Goal: Complete application form: Complete application form

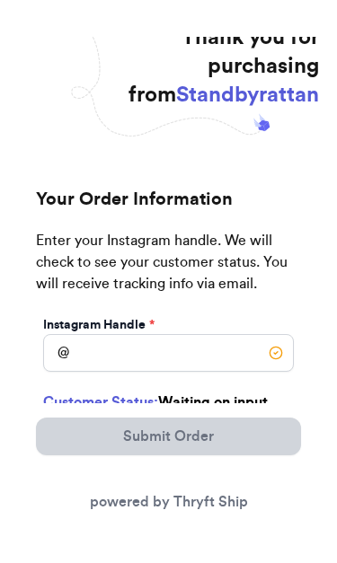
scroll to position [67, 0]
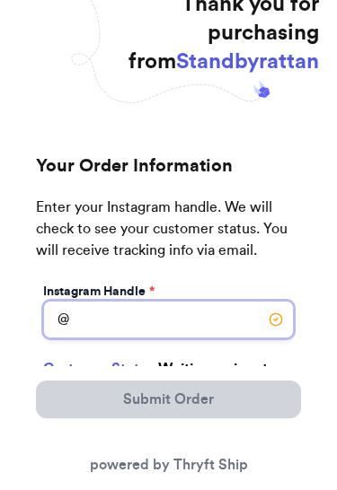
click at [181, 318] on input "Instagram Handle *" at bounding box center [168, 320] width 251 height 38
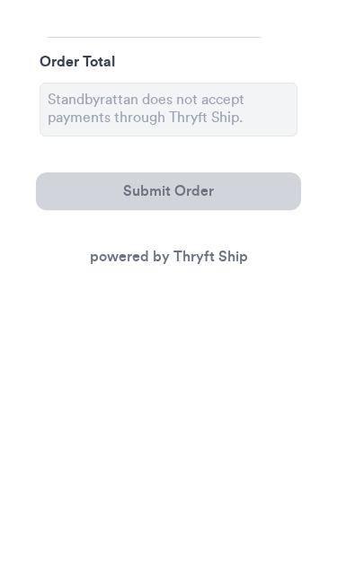
scroll to position [367, 0]
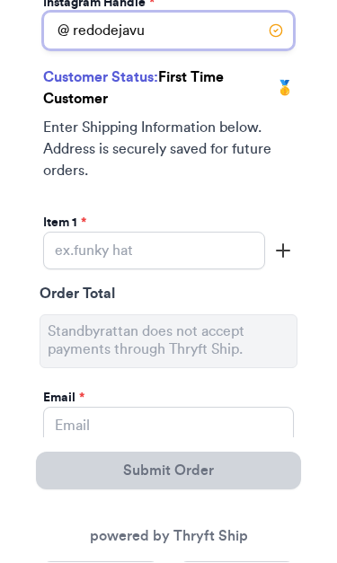
type input "redodejavu"
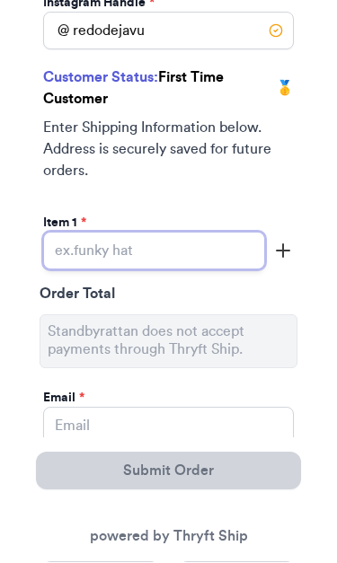
click at [192, 253] on input "Instagram Handle *" at bounding box center [154, 253] width 222 height 38
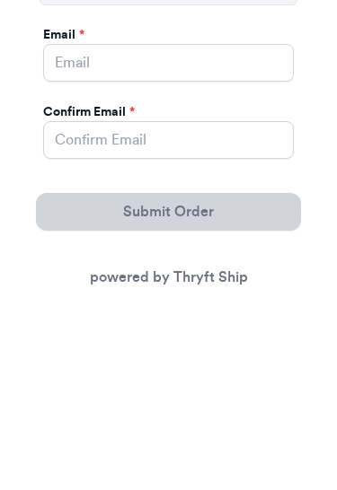
scroll to position [541, 0]
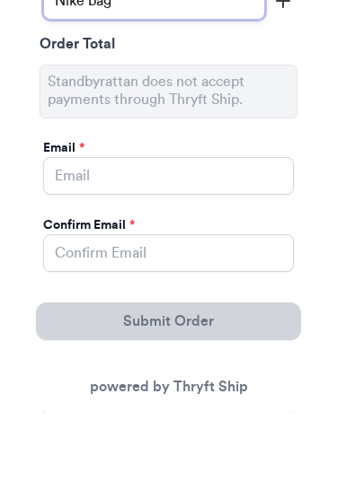
type input "Nike bag"
click at [287, 187] on div "Instagram Handle * @ redodejavu Customer Status: First Time Customer 🥇 Enter Sh…" at bounding box center [168, 290] width 265 height 942
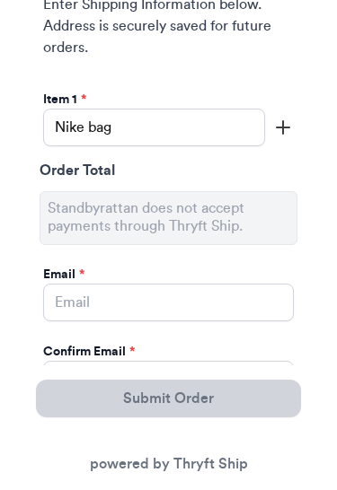
scroll to position [492, 0]
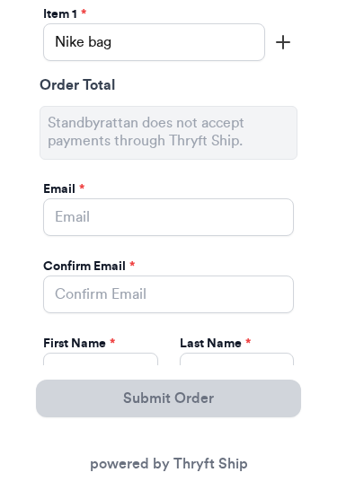
click at [283, 49] on line "button" at bounding box center [283, 43] width 0 height 13
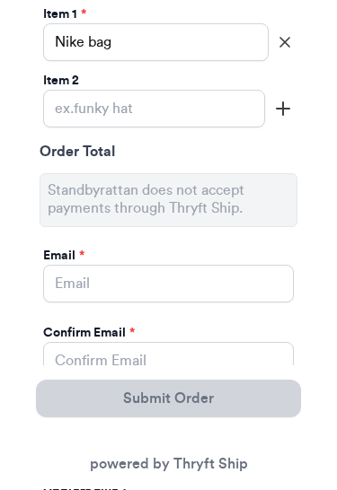
scroll to position [578, 0]
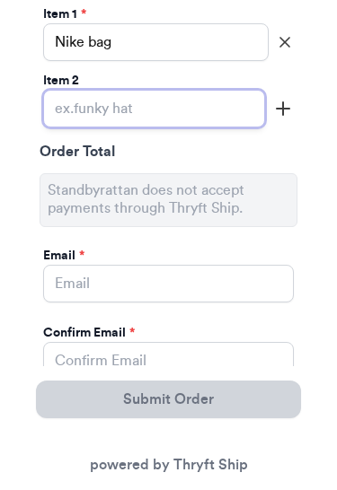
click at [181, 290] on div "Instagram Handle * @ redodejavu Customer Status: First Time Customer 🥇 Enter Sh…" at bounding box center [168, 287] width 265 height 1008
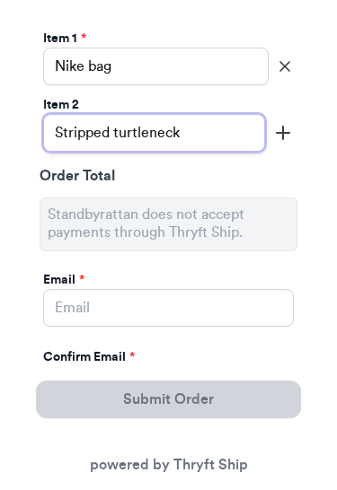
type input "Stripped turtleneck"
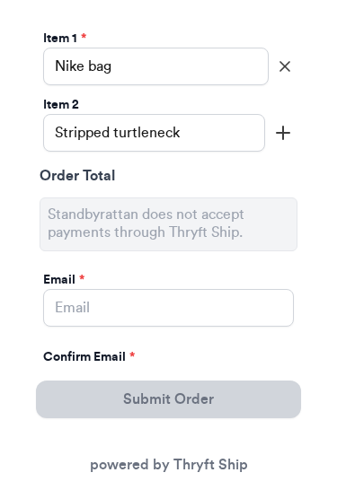
click at [280, 133] on line "button" at bounding box center [283, 133] width 13 height 0
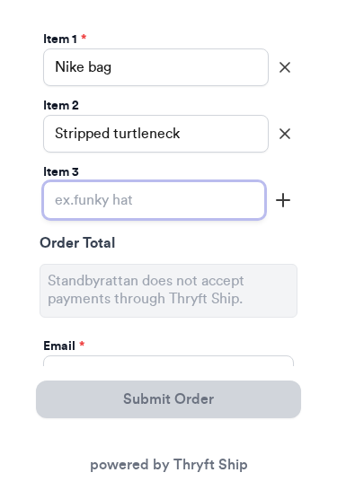
click at [187, 198] on input "Instagram Handle *" at bounding box center [154, 200] width 222 height 38
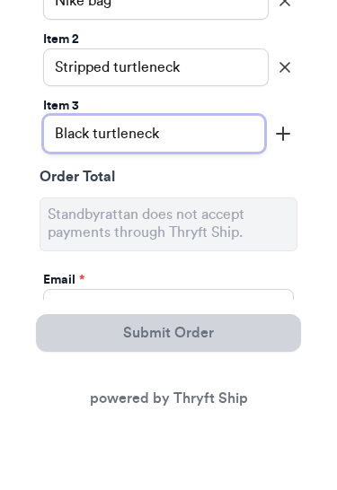
type input "Black turtleneck"
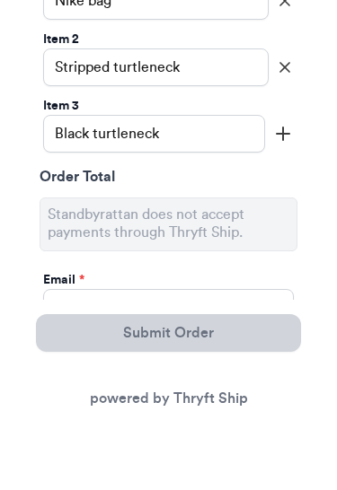
click at [286, 200] on line "button" at bounding box center [283, 200] width 13 height 0
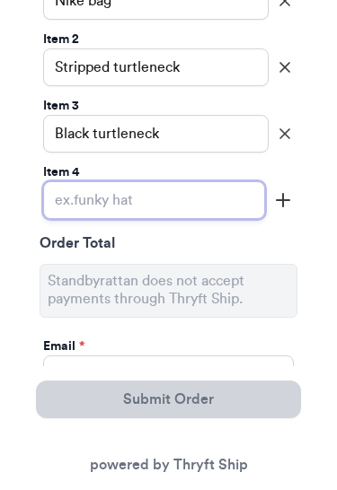
click at [230, 200] on input "Instagram Handle *" at bounding box center [154, 200] width 222 height 38
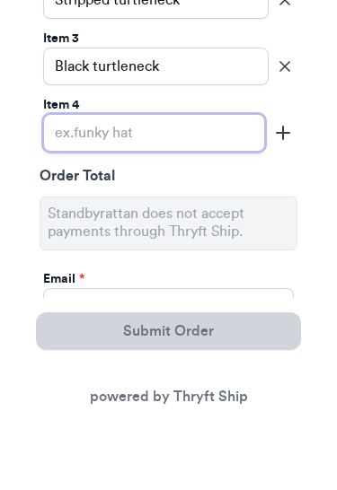
scroll to position [686, 0]
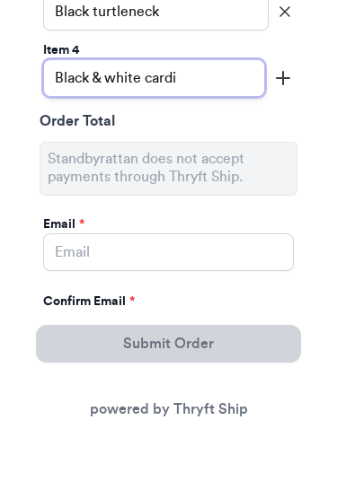
type input "Black & white cardi"
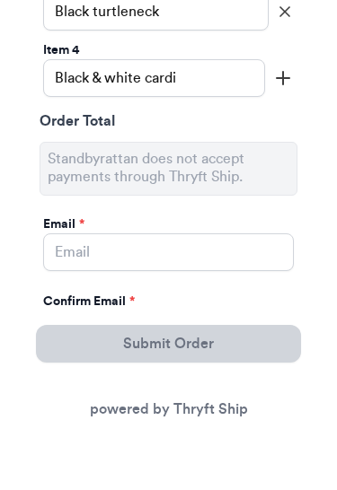
click at [285, 253] on div "Instagram Handle * @ redodejavu Customer Status: First Time Customer 🥇 Enter Sh…" at bounding box center [168, 245] width 265 height 1140
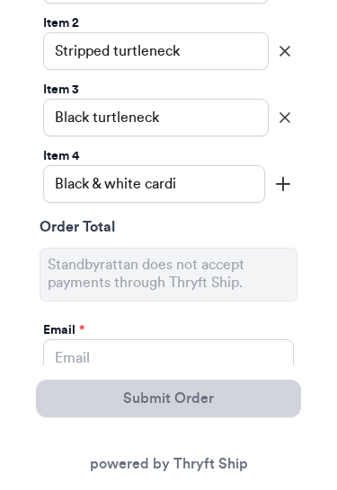
click at [278, 185] on line "button" at bounding box center [283, 185] width 13 height 0
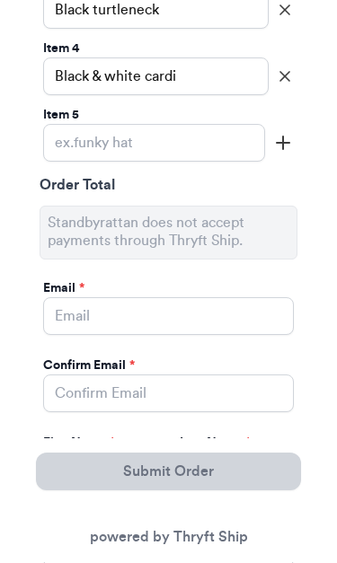
scroll to position [745, 0]
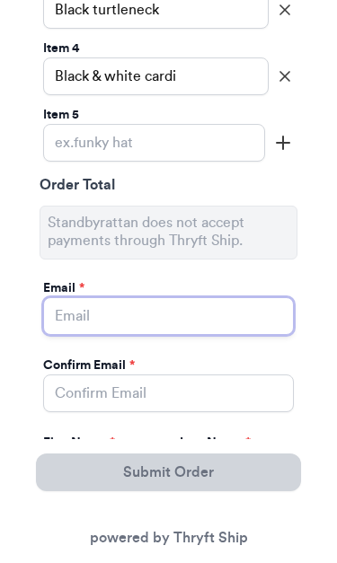
click at [172, 322] on input "Instagram Handle *" at bounding box center [168, 316] width 251 height 38
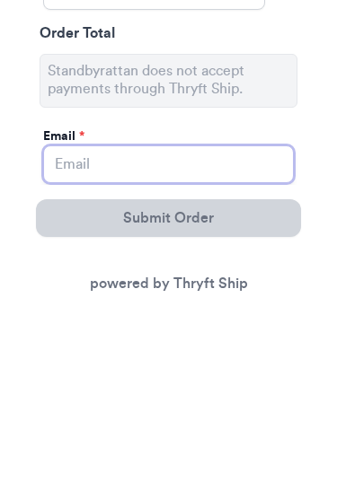
scroll to position [698, 0]
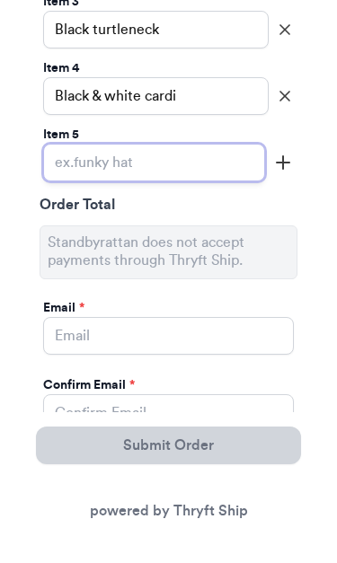
click at [181, 171] on input "Instagram Handle *" at bounding box center [154, 190] width 222 height 38
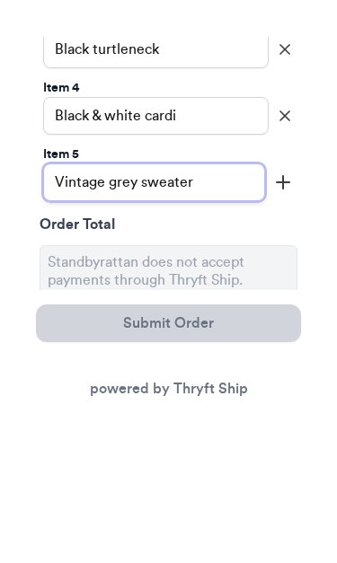
scroll to position [627, 0]
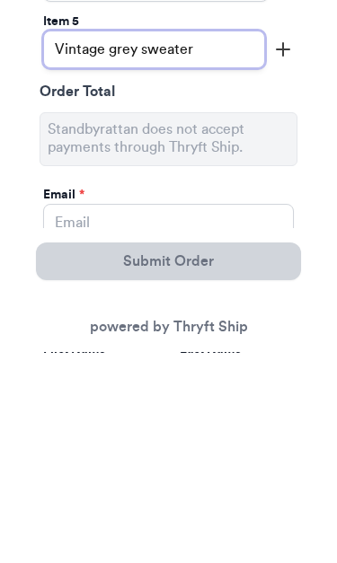
type input "Vintage grey sweater"
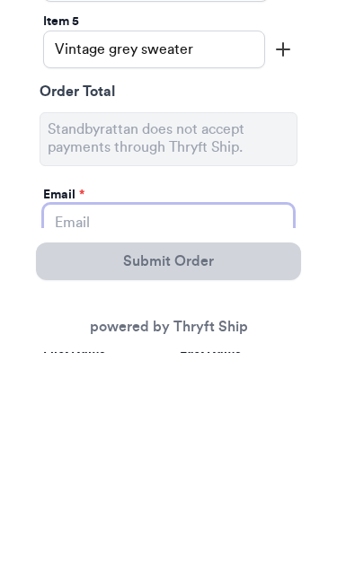
click at [228, 415] on input "Instagram Handle *" at bounding box center [168, 434] width 251 height 38
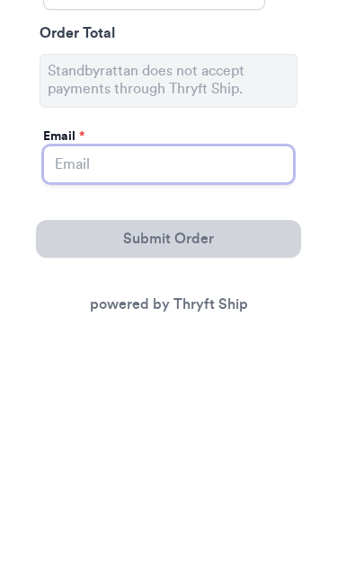
click at [239, 379] on input "Instagram Handle *" at bounding box center [168, 398] width 251 height 38
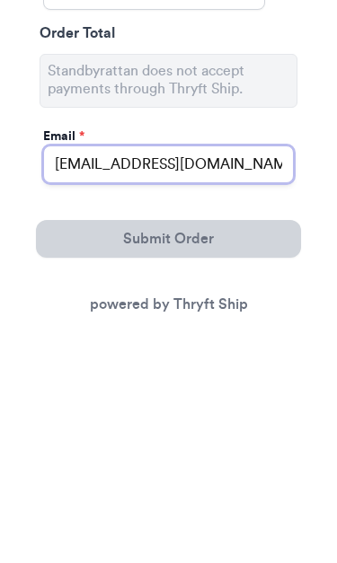
type input "[EMAIL_ADDRESS][DOMAIN_NAME]"
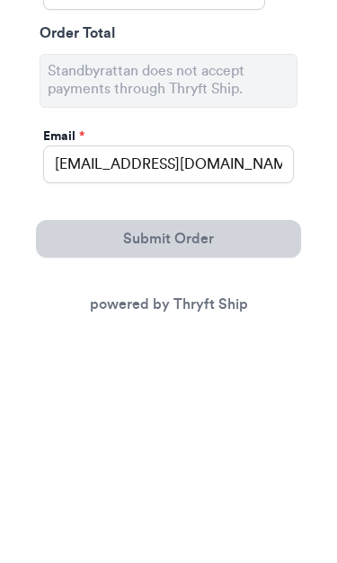
scroll to position [896, 0]
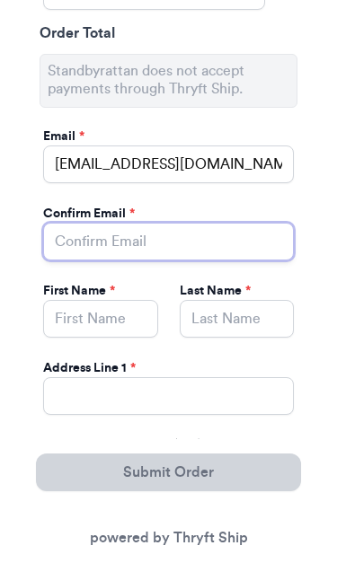
click at [250, 246] on input "Instagram Handle *" at bounding box center [168, 242] width 251 height 38
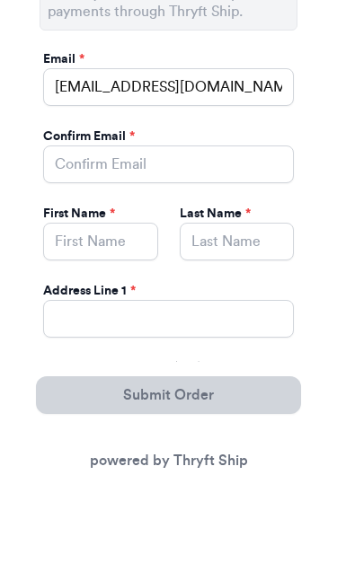
click at [248, 146] on input "[EMAIL_ADDRESS][DOMAIN_NAME]" at bounding box center [168, 165] width 251 height 38
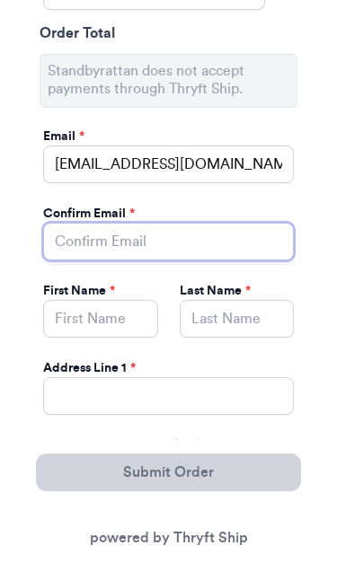
click at [104, 250] on input "Instagram Handle *" at bounding box center [168, 242] width 251 height 38
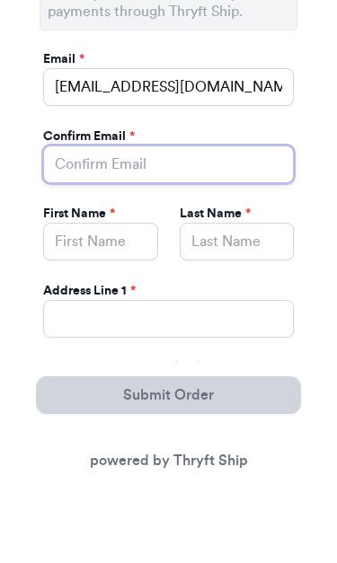
click at [115, 223] on input "Instagram Handle *" at bounding box center [168, 242] width 251 height 38
paste input "[EMAIL_ADDRESS][DOMAIN_NAME]"
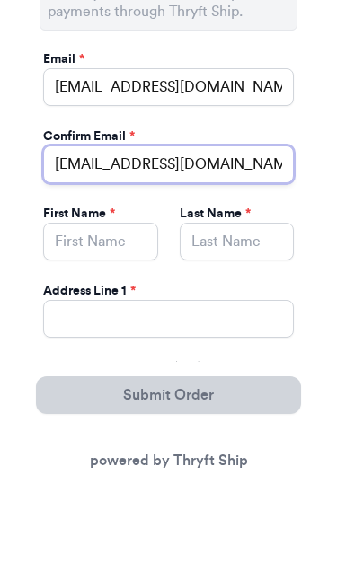
type input "[EMAIL_ADDRESS][DOMAIN_NAME]"
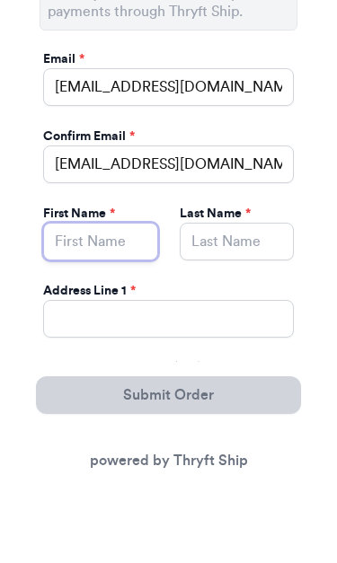
click at [111, 300] on input "Instagram Handle *" at bounding box center [100, 319] width 115 height 38
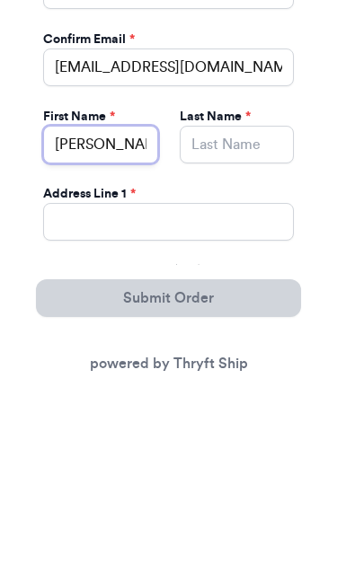
type input "[PERSON_NAME]"
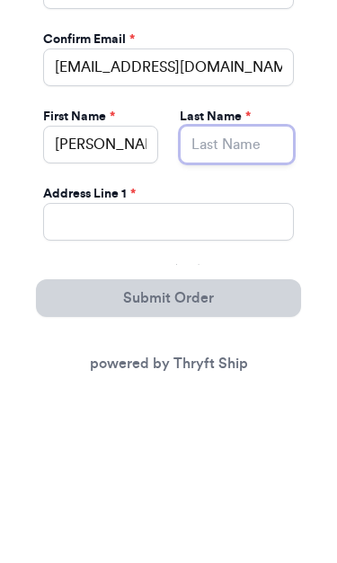
click at [237, 300] on input "Instagram Handle *" at bounding box center [237, 319] width 115 height 38
type input "[PERSON_NAME]"
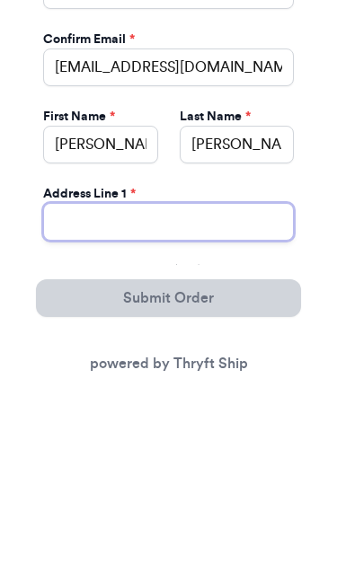
click at [216, 377] on input "Instagram Handle *" at bounding box center [168, 396] width 251 height 38
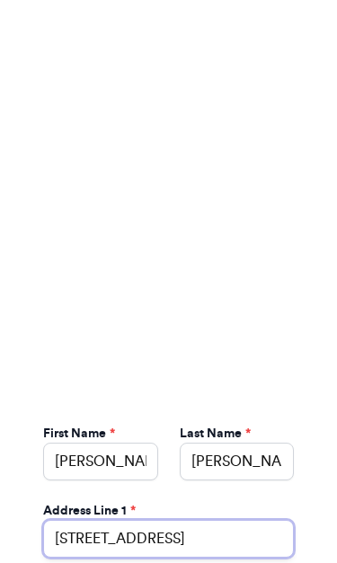
scroll to position [1186, 0]
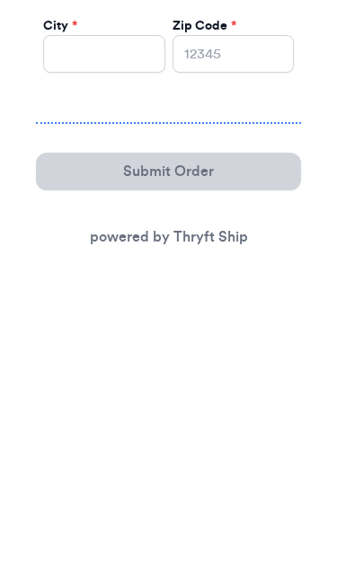
type input "[STREET_ADDRESS]"
click at [190, 89] on div "Email * [EMAIL_ADDRESS][DOMAIN_NAME] Confirm Email * [EMAIL_ADDRESS][DOMAIN_NAM…" at bounding box center [169, 107] width 258 height 547
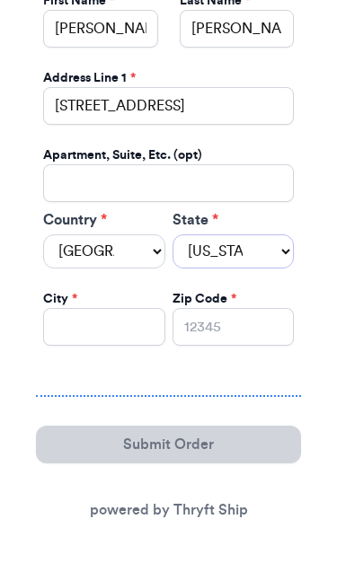
click at [225, 248] on select "[US_STATE] [US_STATE] [US_STATE] [US_STATE] [US_STATE] [US_STATE] [US_STATE] [U…" at bounding box center [233, 251] width 122 height 34
click at [222, 242] on select "[US_STATE] [US_STATE] [US_STATE] [US_STATE] [US_STATE] [US_STATE] [US_STATE] [U…" at bounding box center [233, 251] width 122 height 34
click at [240, 249] on select "[US_STATE] [US_STATE] [US_STATE] [US_STATE] [US_STATE] [US_STATE] [US_STATE] [U…" at bounding box center [233, 251] width 122 height 34
select select "UT"
click at [138, 313] on input "Instagram Handle *" at bounding box center [104, 327] width 122 height 38
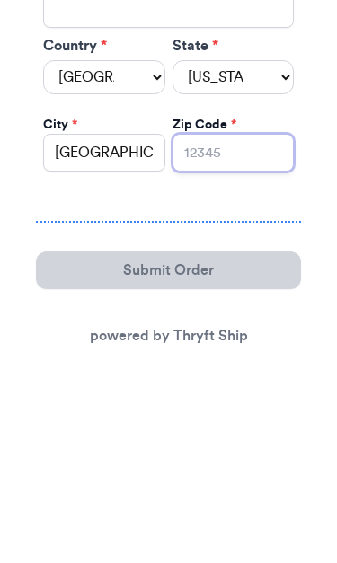
click at [242, 308] on input "Zip Code *" at bounding box center [233, 327] width 122 height 38
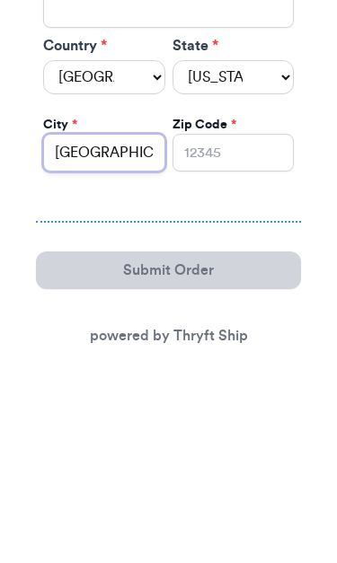
click at [143, 308] on input "[GEOGRAPHIC_DATA]" at bounding box center [104, 327] width 122 height 38
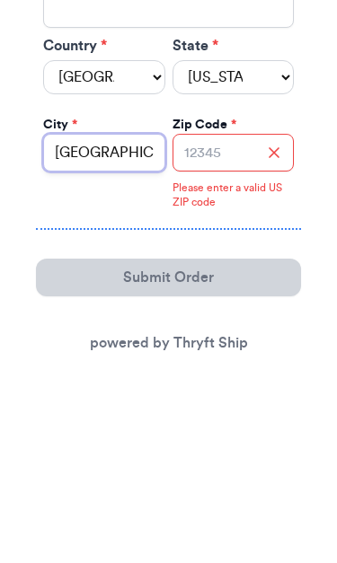
type input "[GEOGRAPHIC_DATA]"
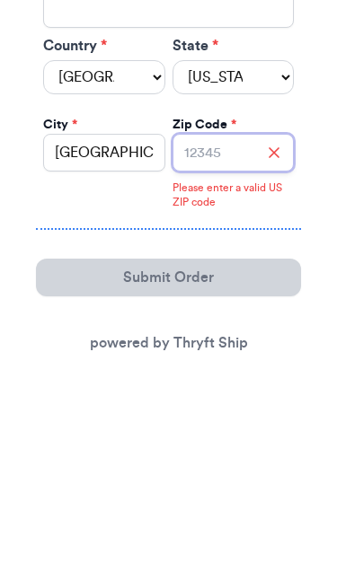
click at [243, 308] on input "Zip Code *" at bounding box center [233, 327] width 122 height 38
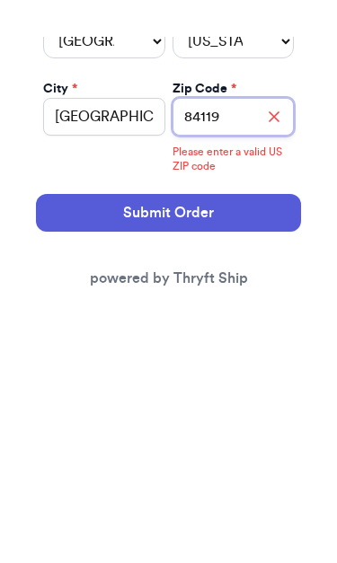
scroll to position [1194, 0]
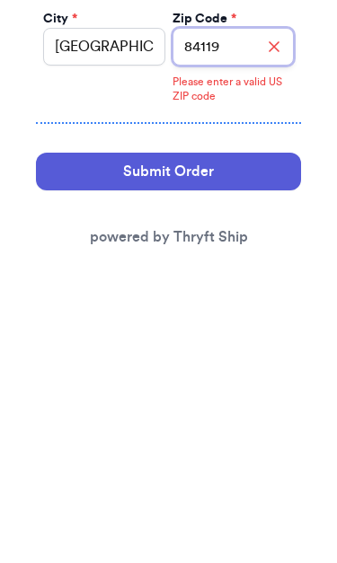
type input "84119"
click at [249, 426] on button "Submit Order" at bounding box center [168, 445] width 265 height 38
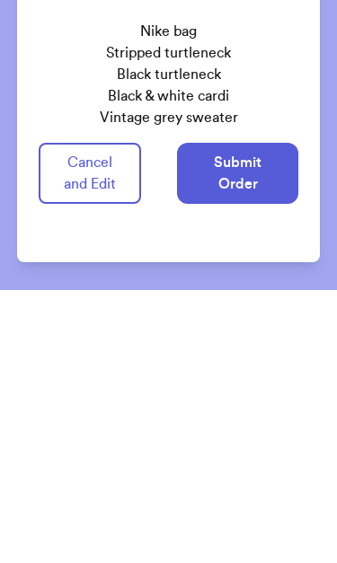
scroll to position [1186, 0]
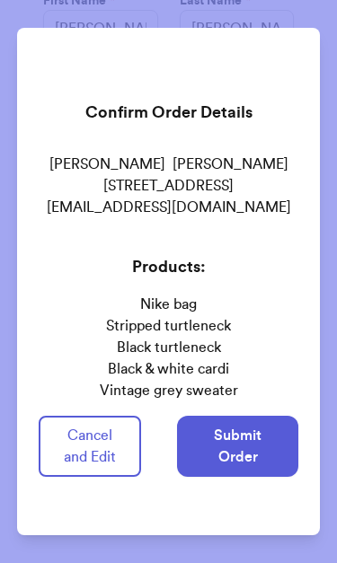
click at [262, 442] on button "Submit Order" at bounding box center [237, 446] width 121 height 61
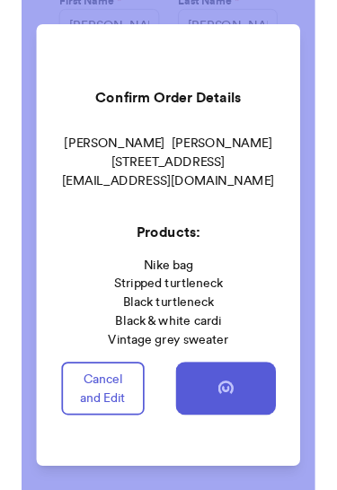
scroll to position [0, 0]
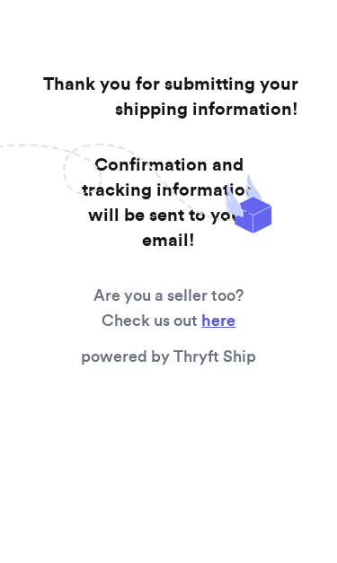
click at [323, 86] on div "Thank you for submitting your shipping information! Confirmation and tracking i…" at bounding box center [168, 245] width 337 height 491
